Goal: Task Accomplishment & Management: Use online tool/utility

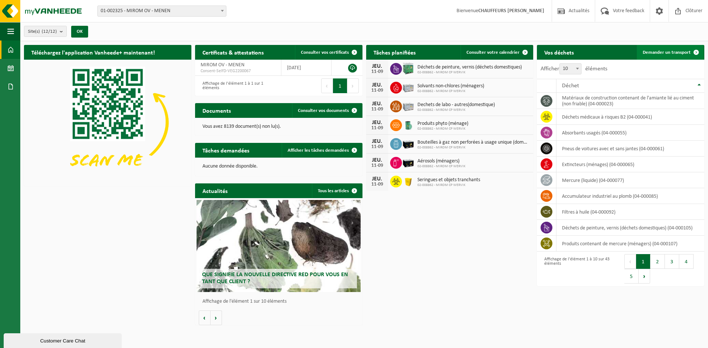
click at [668, 50] on span "Demander un transport" at bounding box center [666, 52] width 48 height 5
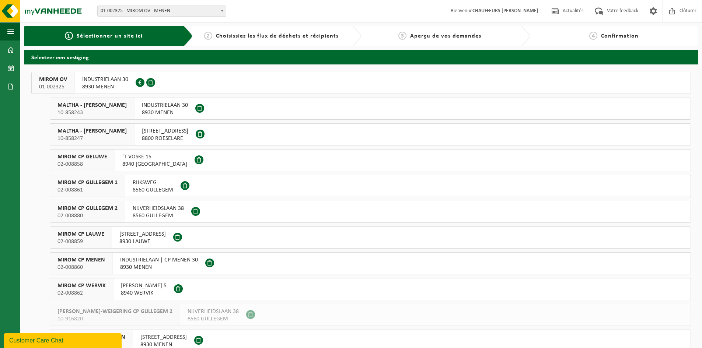
click at [49, 79] on span "MIROM OV" at bounding box center [53, 79] width 28 height 7
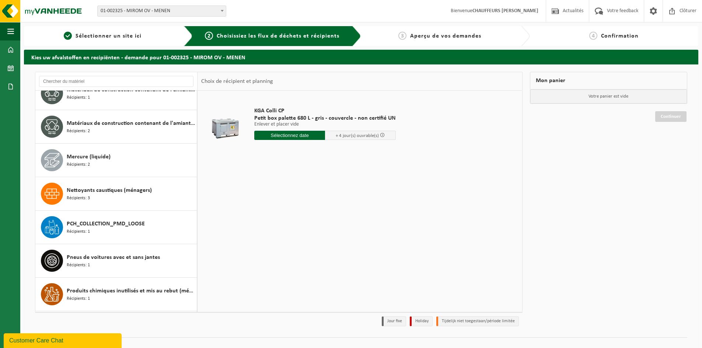
scroll to position [590, 0]
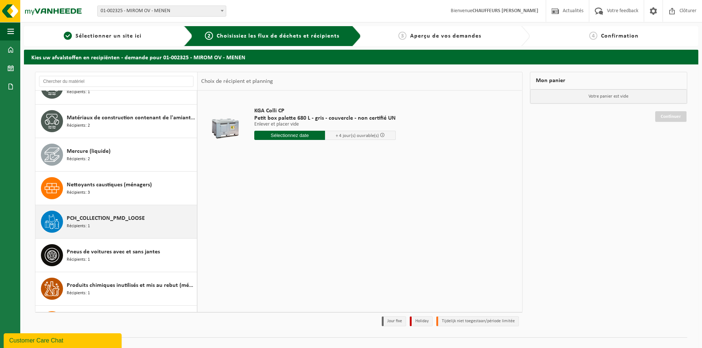
click at [95, 222] on span "PCH_COLLECTION_PMD_LOOSE" at bounding box center [106, 218] width 78 height 9
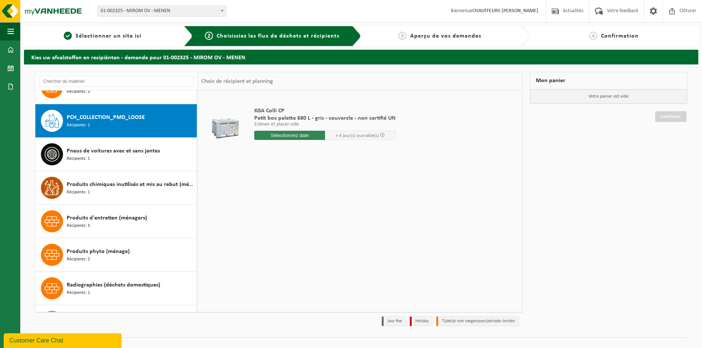
scroll to position [704, 0]
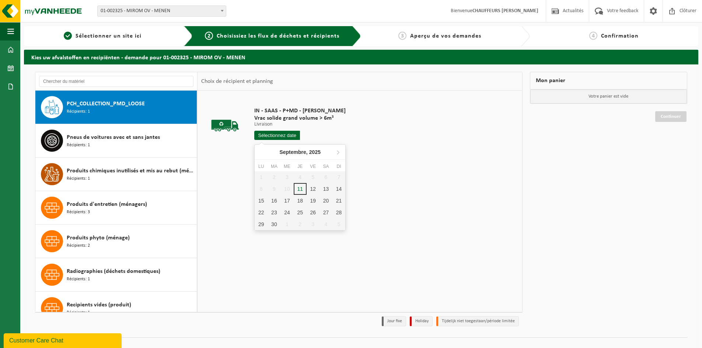
click at [283, 136] on input "text" at bounding box center [277, 135] width 46 height 9
click at [316, 189] on div "12" at bounding box center [313, 189] width 13 height 12
type input "à partir de 2025-09-12"
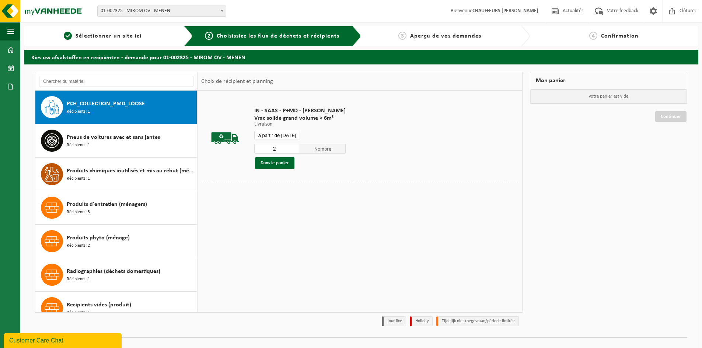
click at [295, 146] on input "2" at bounding box center [277, 149] width 46 height 10
click at [295, 146] on input "3" at bounding box center [277, 149] width 46 height 10
click at [295, 146] on input "4" at bounding box center [277, 149] width 46 height 10
click at [295, 146] on input "5" at bounding box center [277, 149] width 46 height 10
type input "4"
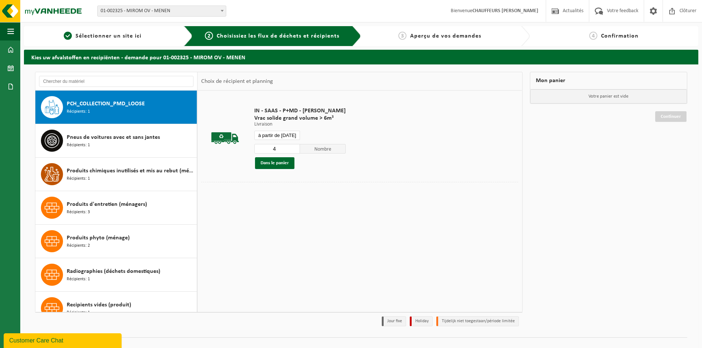
click at [295, 151] on input "4" at bounding box center [277, 149] width 46 height 10
click at [282, 165] on button "Dans le panier" at bounding box center [274, 163] width 39 height 12
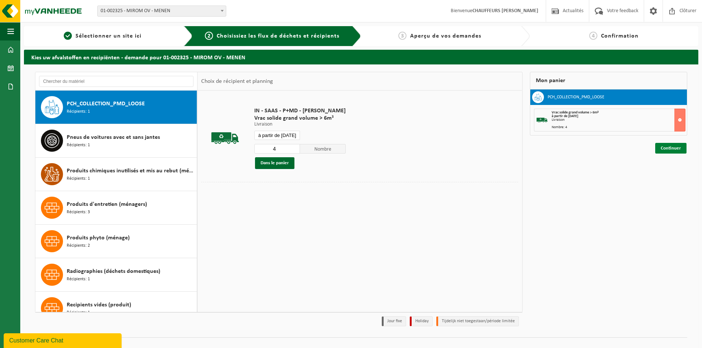
click at [670, 147] on link "Continuer" at bounding box center [670, 148] width 31 height 11
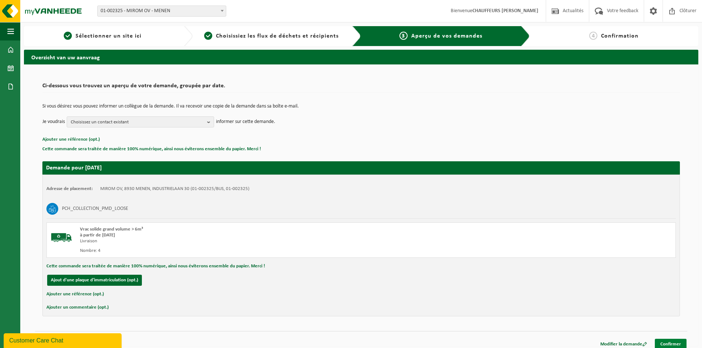
click at [676, 345] on link "Confirmer" at bounding box center [671, 344] width 32 height 11
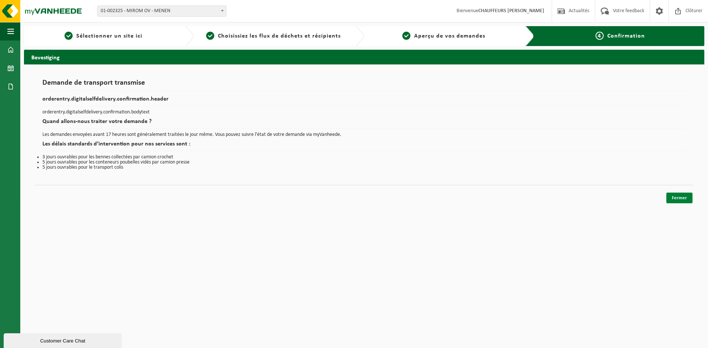
click at [678, 193] on link "Fermer" at bounding box center [679, 198] width 26 height 11
